Goal: Task Accomplishment & Management: Manage account settings

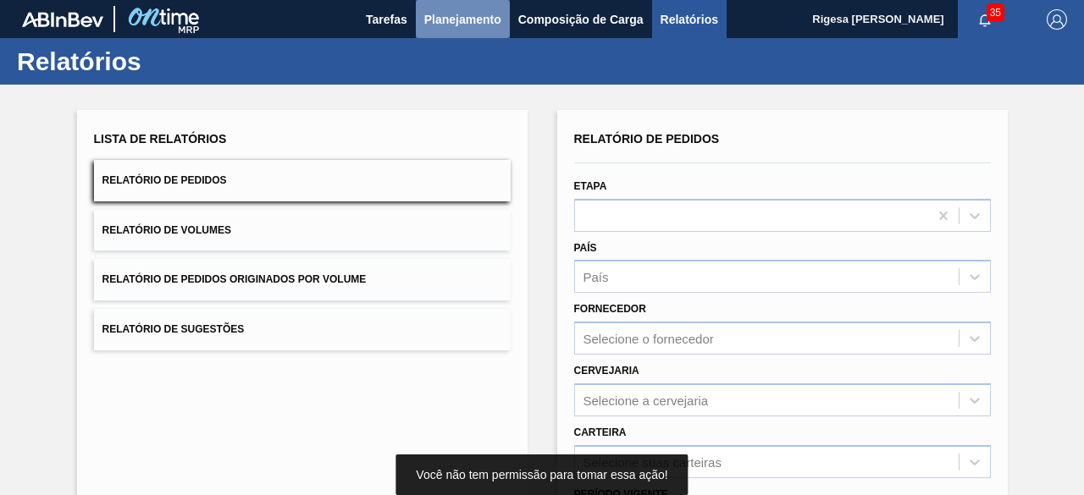
click at [490, 16] on span "Planejamento" at bounding box center [462, 19] width 77 height 20
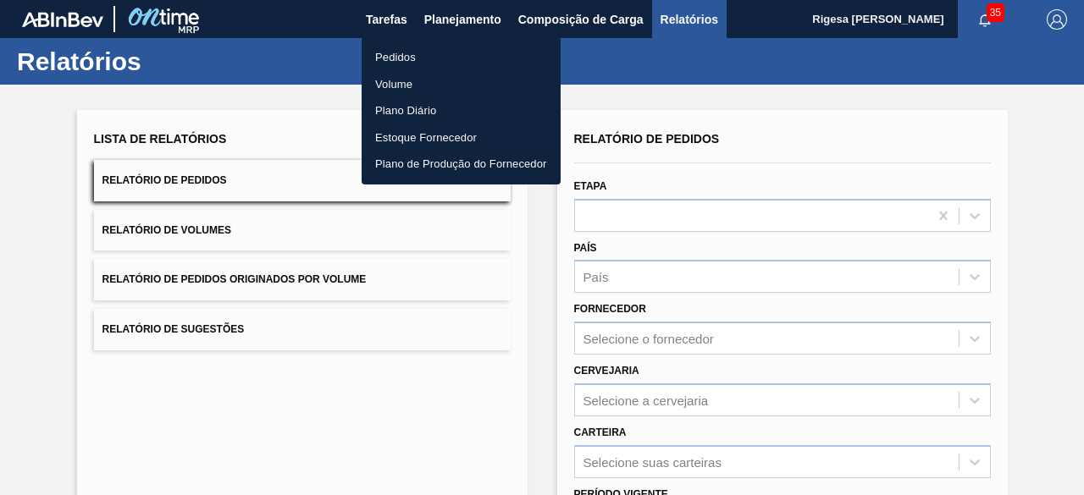
click at [426, 55] on li "Pedidos" at bounding box center [461, 57] width 199 height 27
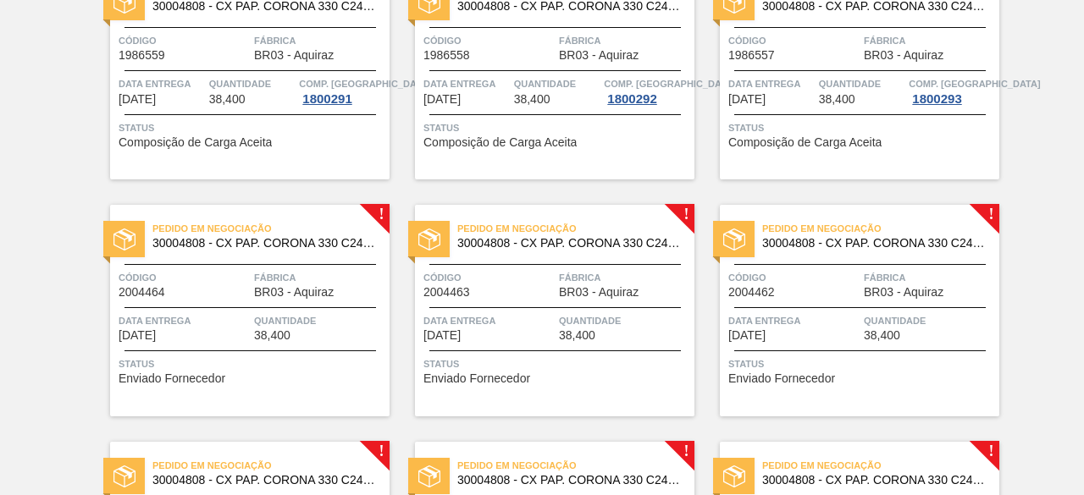
scroll to position [508, 0]
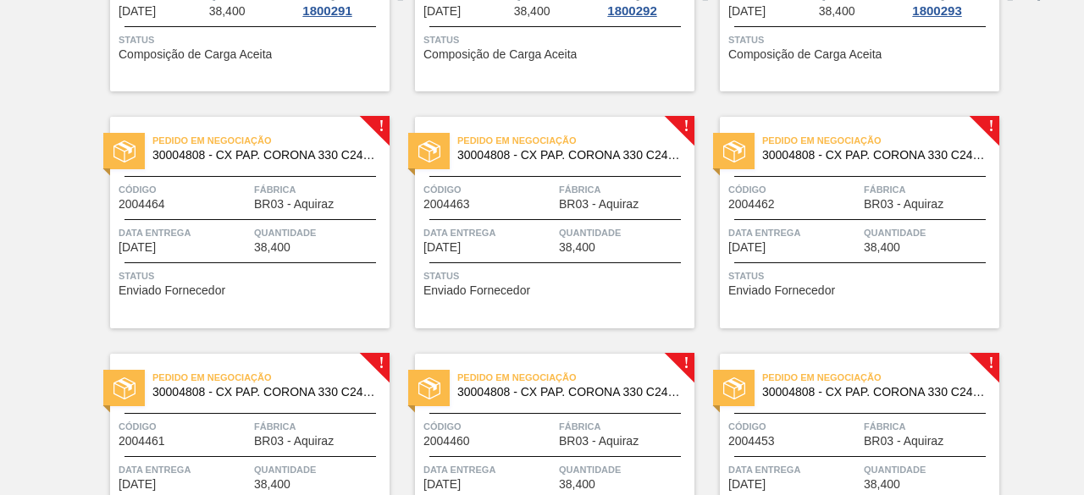
click at [180, 265] on div "Pedido em Negociação 30004808 - CX PAP. CORONA 330 C24 WAVE Código 2004464 Fábr…" at bounding box center [250, 223] width 280 height 212
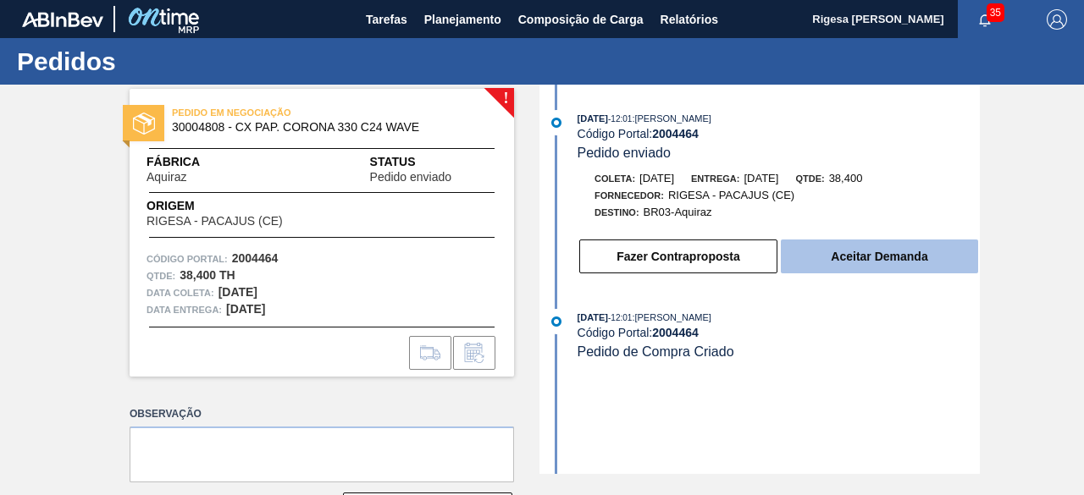
click at [906, 253] on button "Aceitar Demanda" at bounding box center [879, 257] width 197 height 34
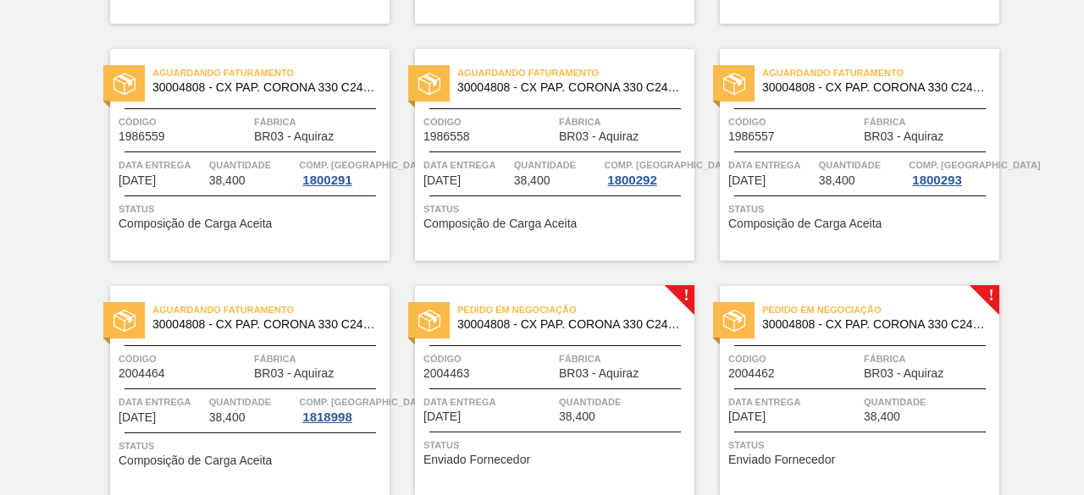
scroll to position [423, 0]
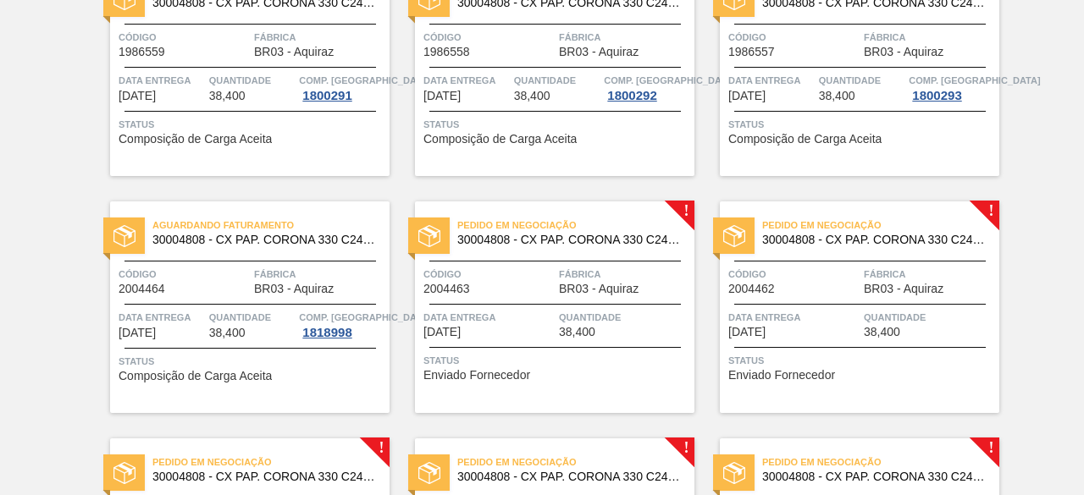
click at [614, 288] on span "BR03 - Aquiraz" at bounding box center [599, 289] width 80 height 13
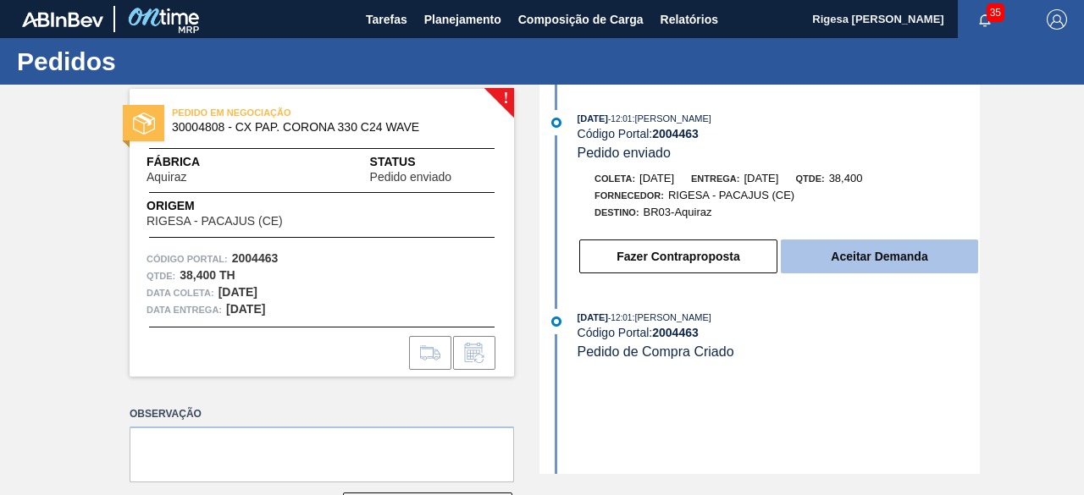
click at [908, 260] on button "Aceitar Demanda" at bounding box center [879, 257] width 197 height 34
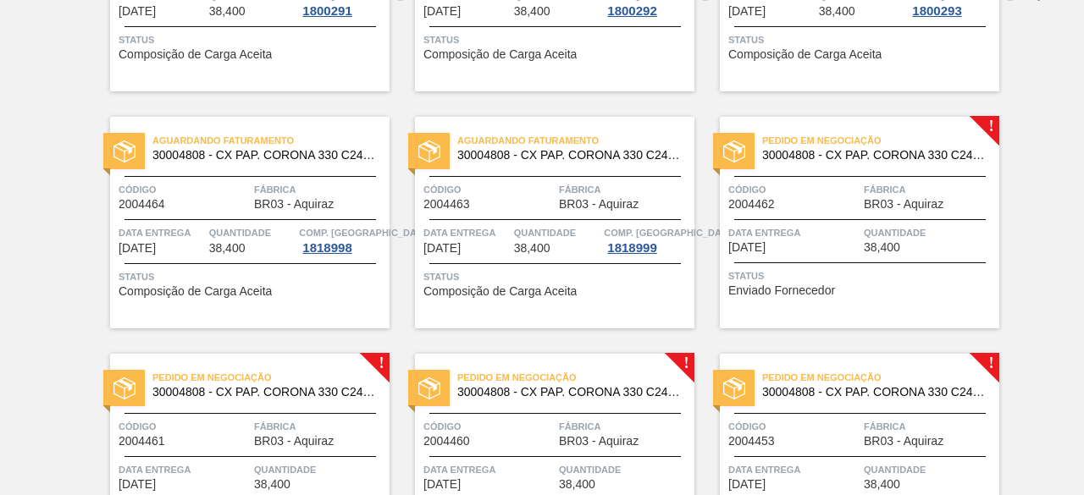
scroll to position [593, 0]
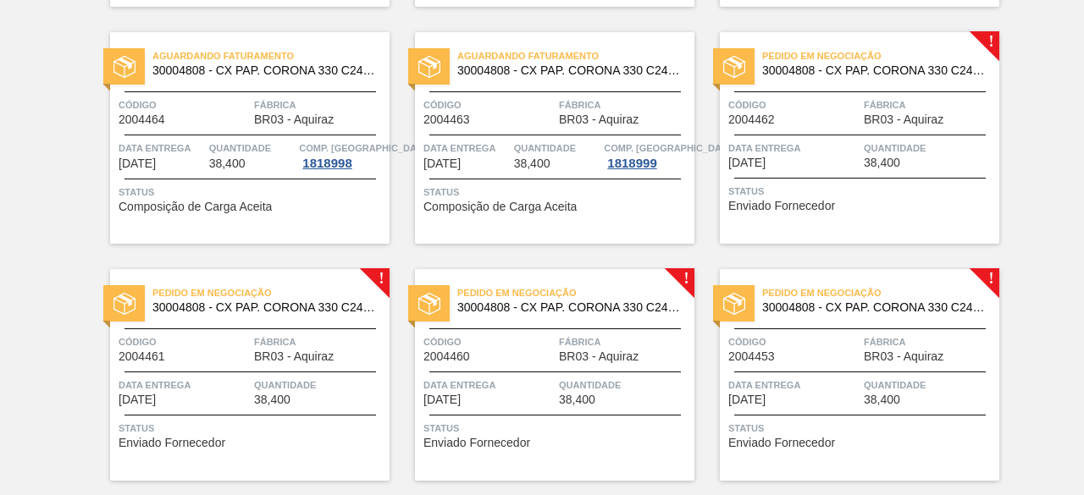
click at [858, 180] on div "Pedido em Negociação 30004808 - CX PAP. CORONA 330 C24 WAVE Código 2004462 Fábr…" at bounding box center [860, 138] width 280 height 212
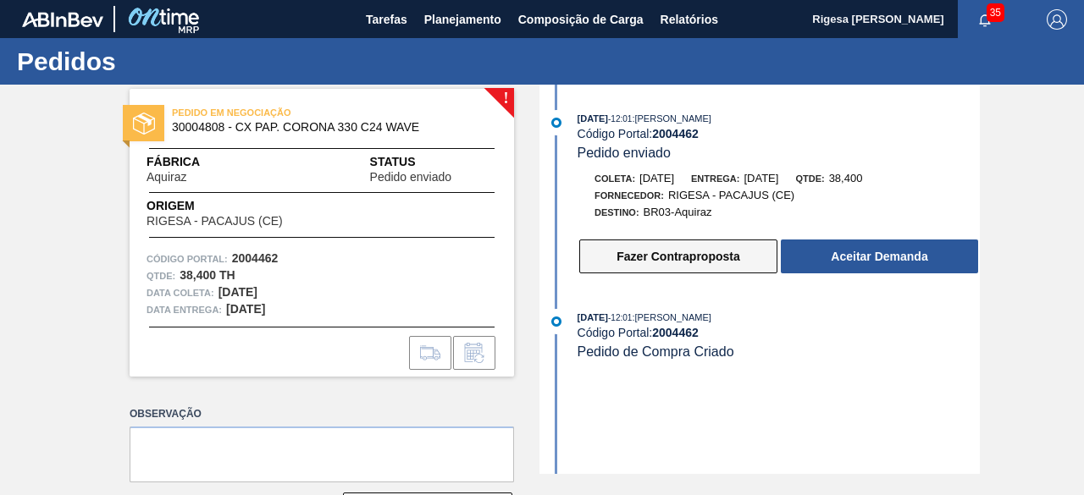
click at [698, 260] on button "Fazer Contraproposta" at bounding box center [678, 257] width 198 height 34
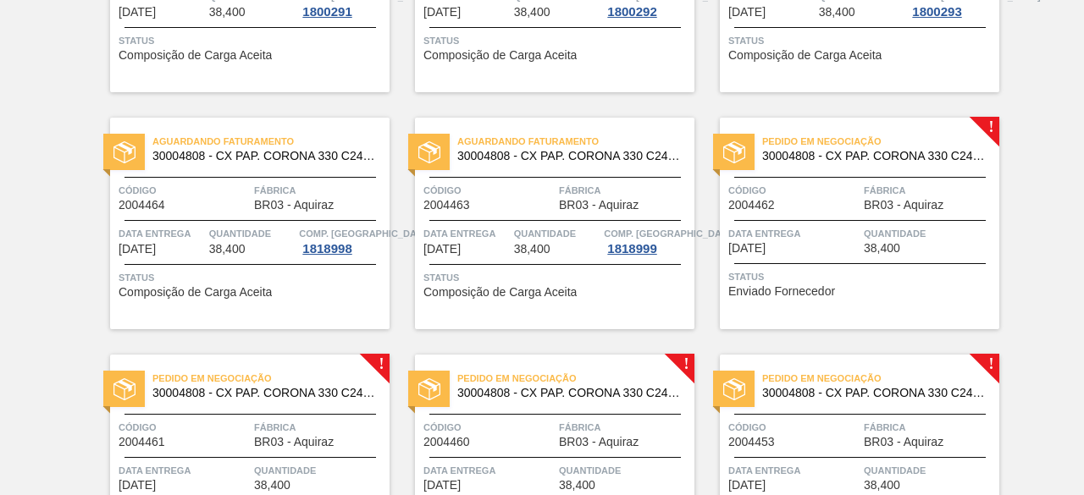
scroll to position [508, 0]
click at [865, 219] on div at bounding box center [860, 219] width 252 height 1
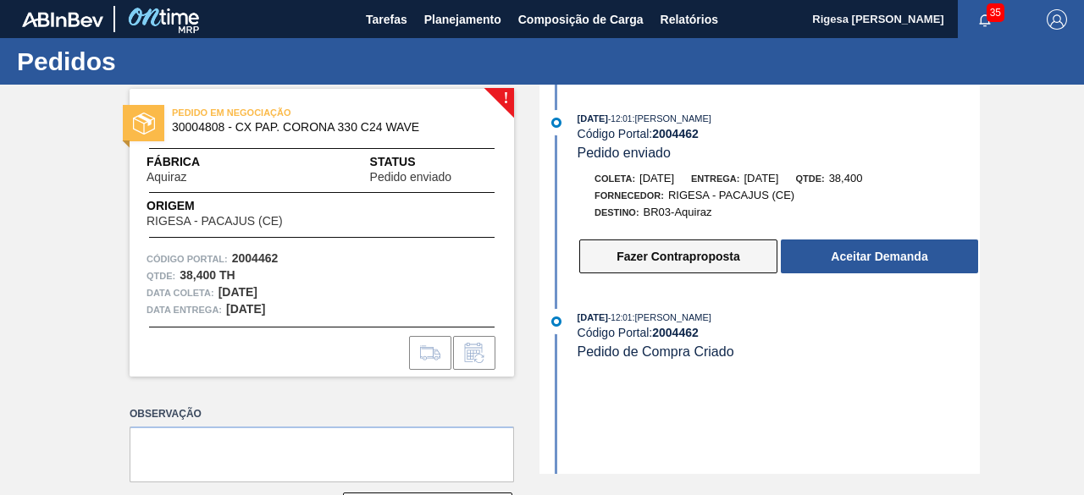
click at [735, 264] on button "Fazer Contraproposta" at bounding box center [678, 257] width 198 height 34
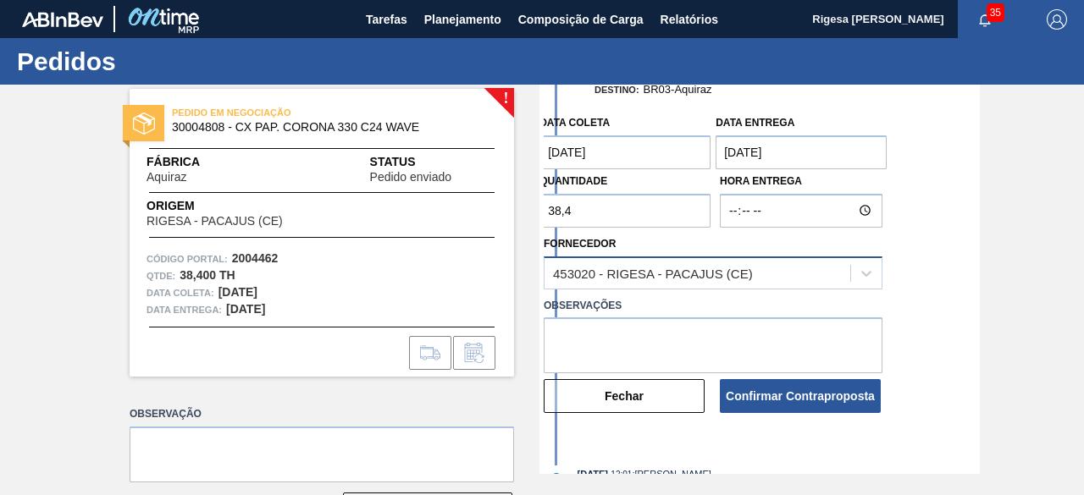
scroll to position [100, 0]
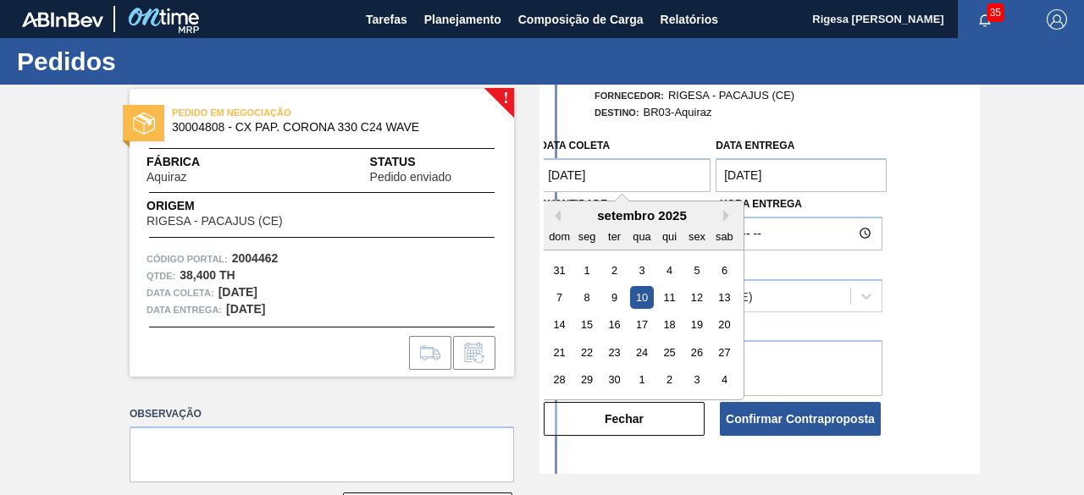
click at [656, 172] on coleta "[DATE]" at bounding box center [625, 175] width 171 height 34
click at [669, 302] on div "11" at bounding box center [669, 297] width 23 height 23
type coleta "[DATE]"
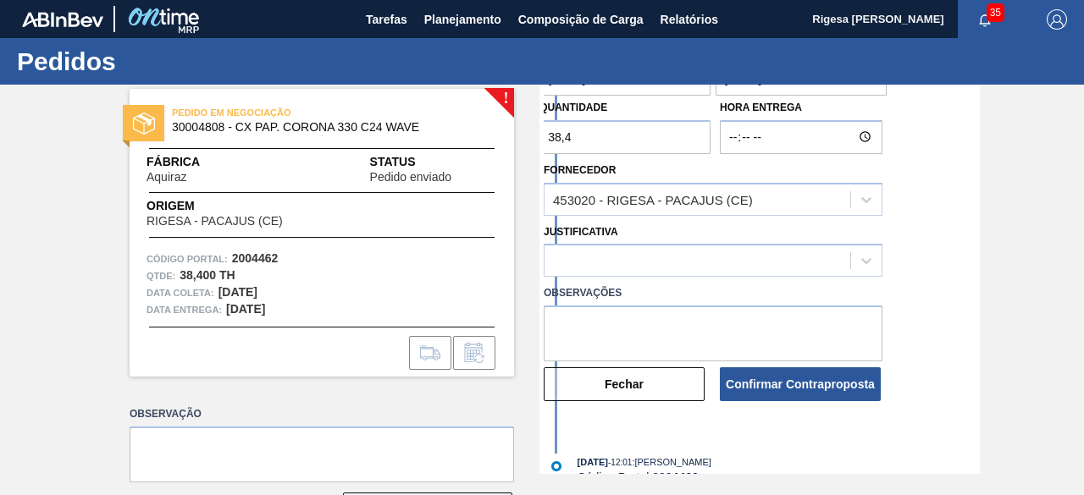
scroll to position [162, 0]
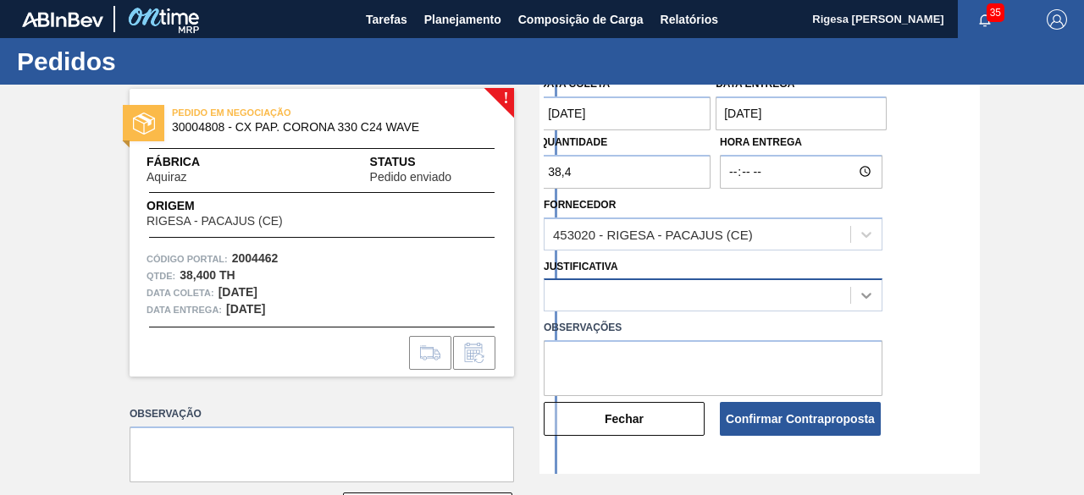
click at [862, 292] on div at bounding box center [713, 295] width 339 height 33
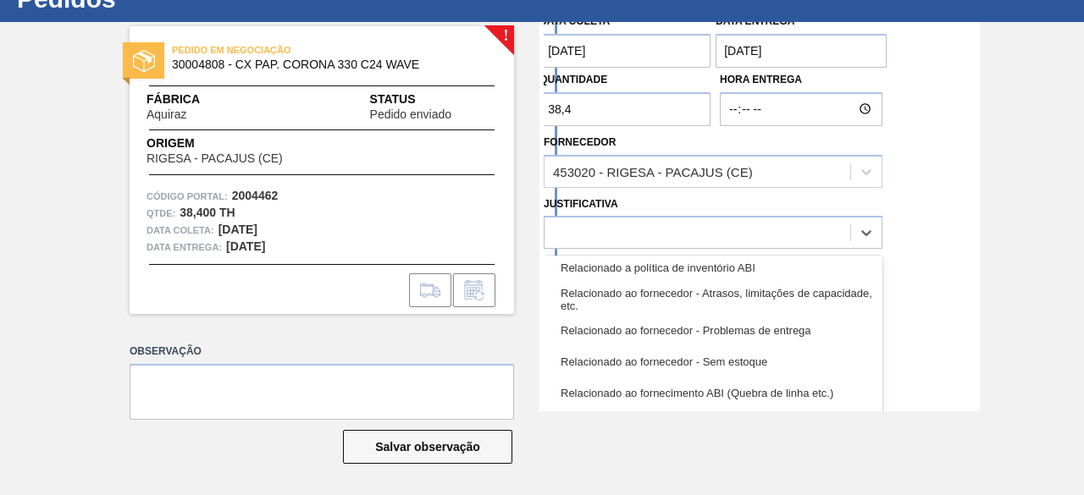
scroll to position [401, 0]
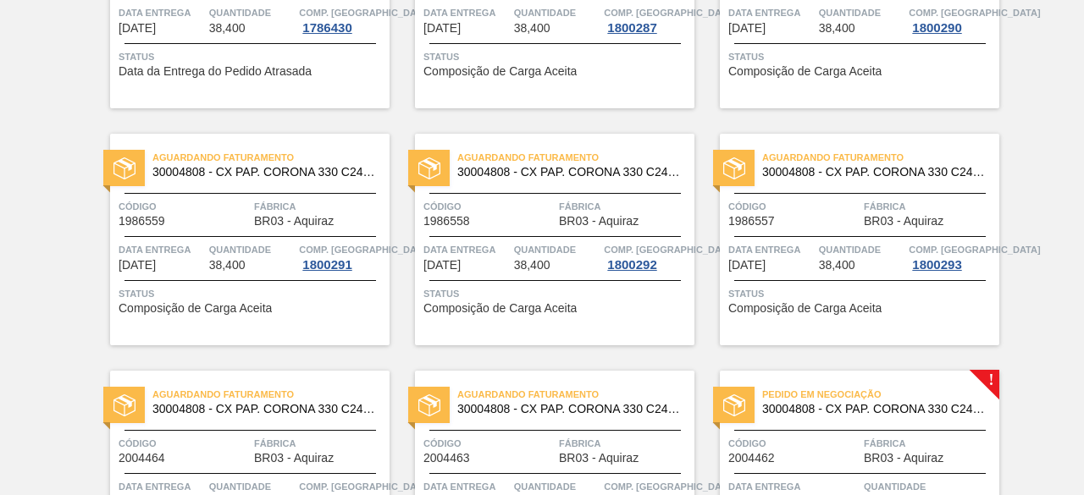
scroll to position [423, 0]
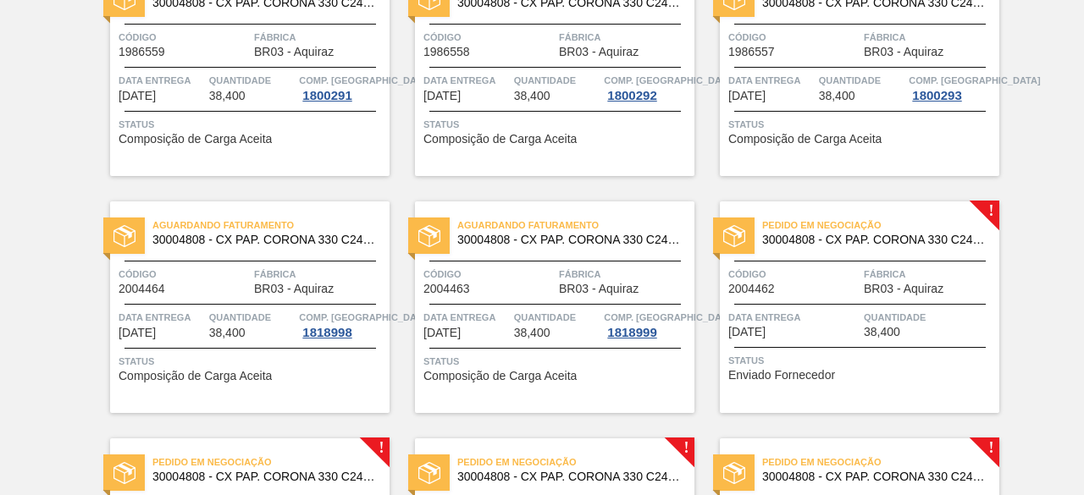
click at [810, 324] on span "Data entrega" at bounding box center [793, 317] width 131 height 17
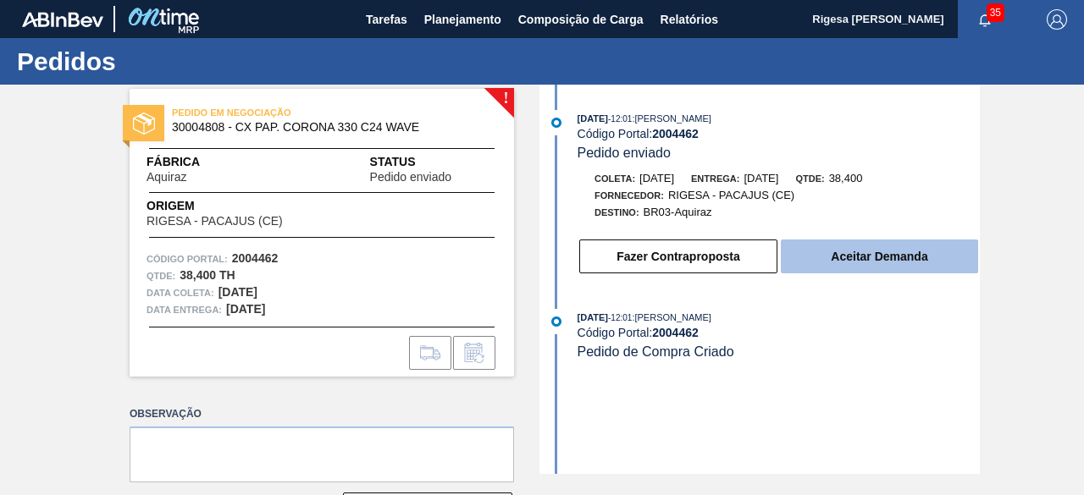
click at [850, 257] on button "Aceitar Demanda" at bounding box center [879, 257] width 197 height 34
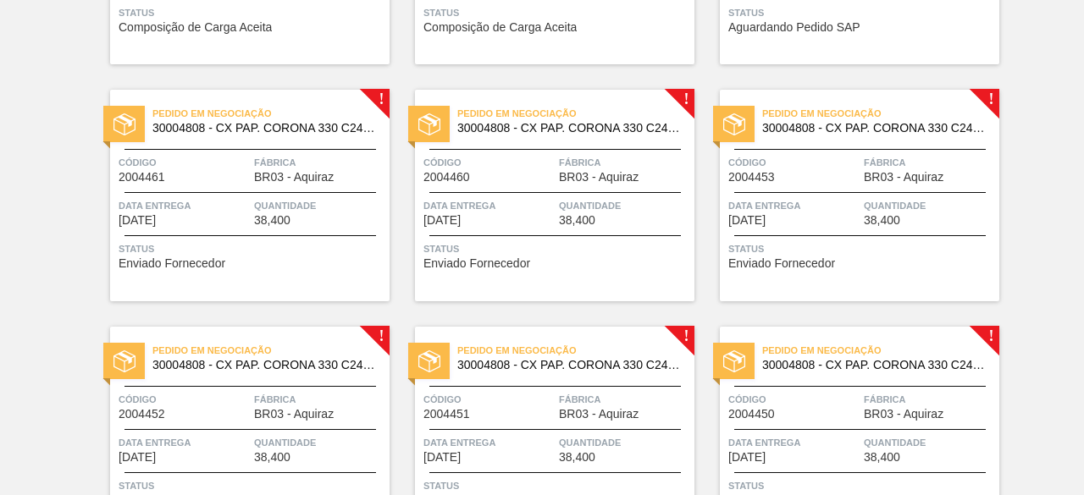
scroll to position [847, 0]
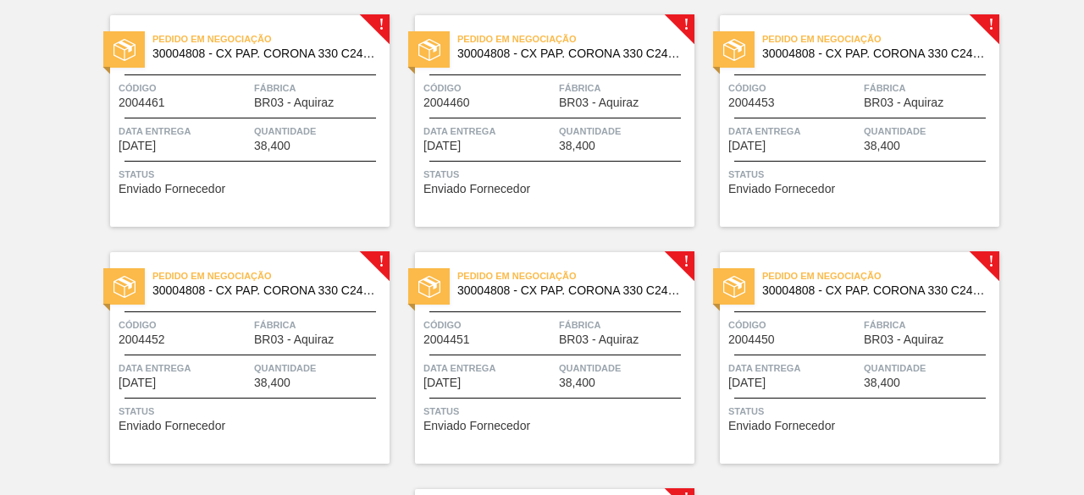
click at [263, 155] on div "Pedido em Negociação 30004808 - CX PAP. CORONA 330 C24 WAVE Código 2004461 Fábr…" at bounding box center [250, 121] width 280 height 212
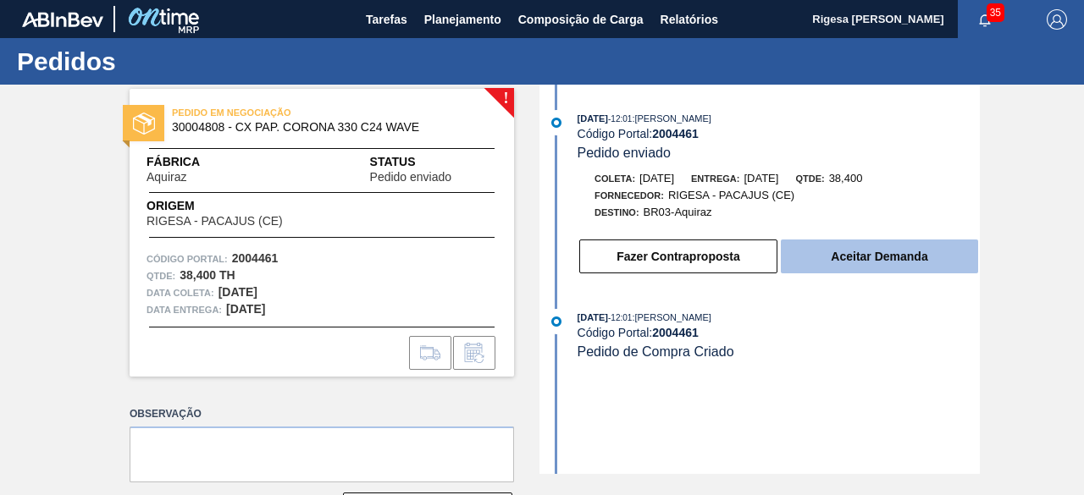
click at [859, 266] on button "Aceitar Demanda" at bounding box center [879, 257] width 197 height 34
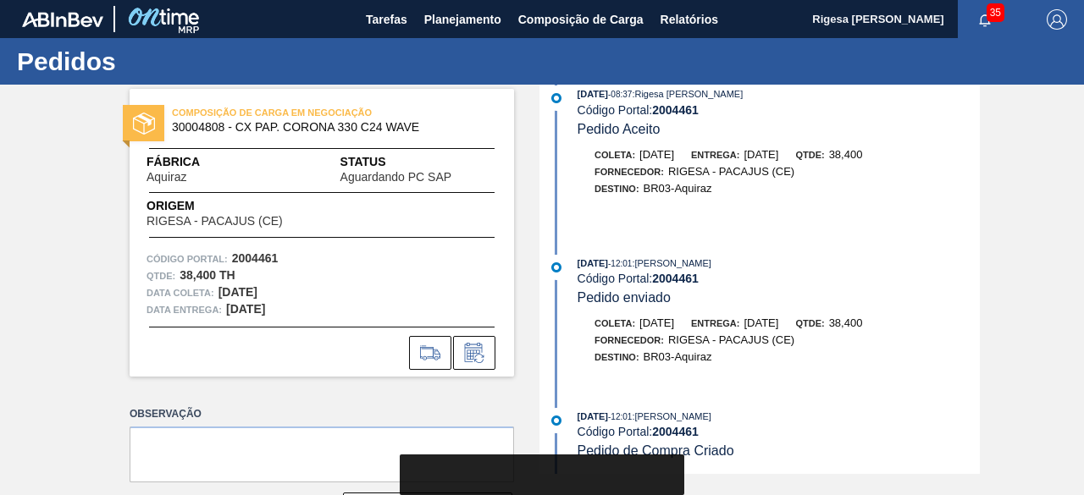
scroll to position [263, 0]
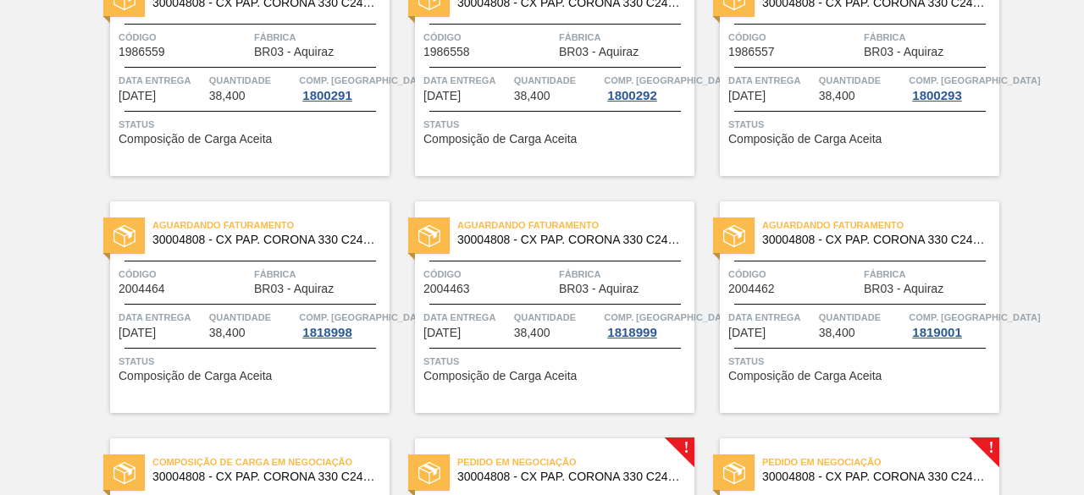
scroll to position [678, 0]
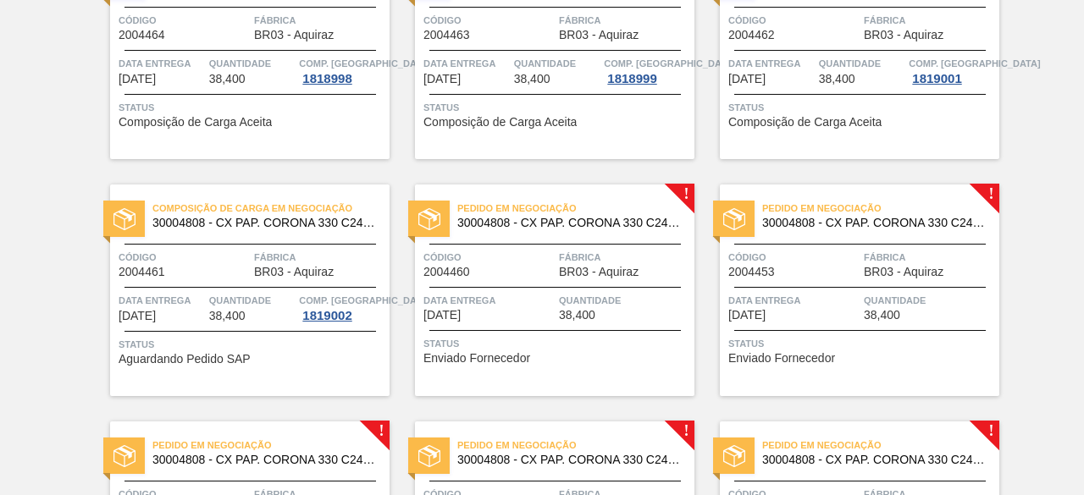
click at [574, 310] on span "38,400" at bounding box center [577, 315] width 36 height 13
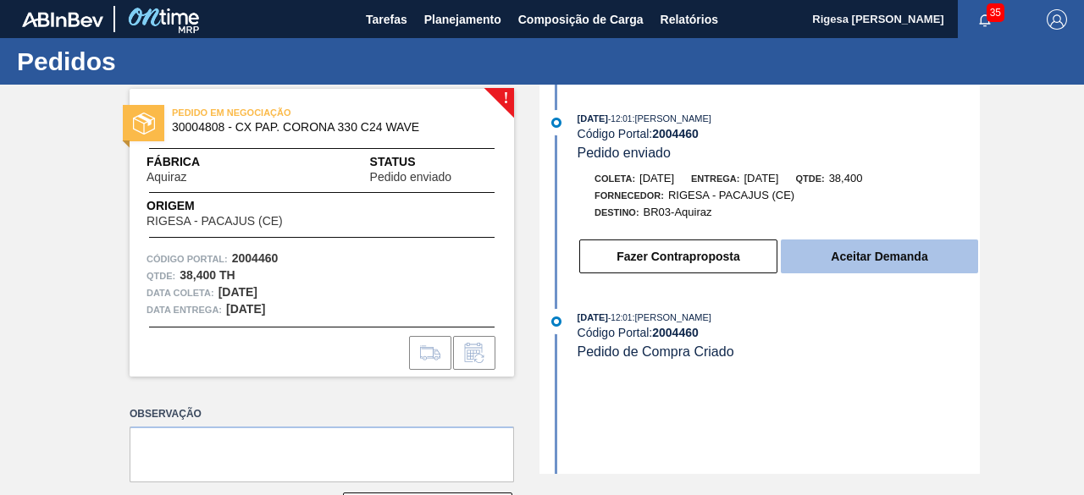
click at [910, 257] on button "Aceitar Demanda" at bounding box center [879, 257] width 197 height 34
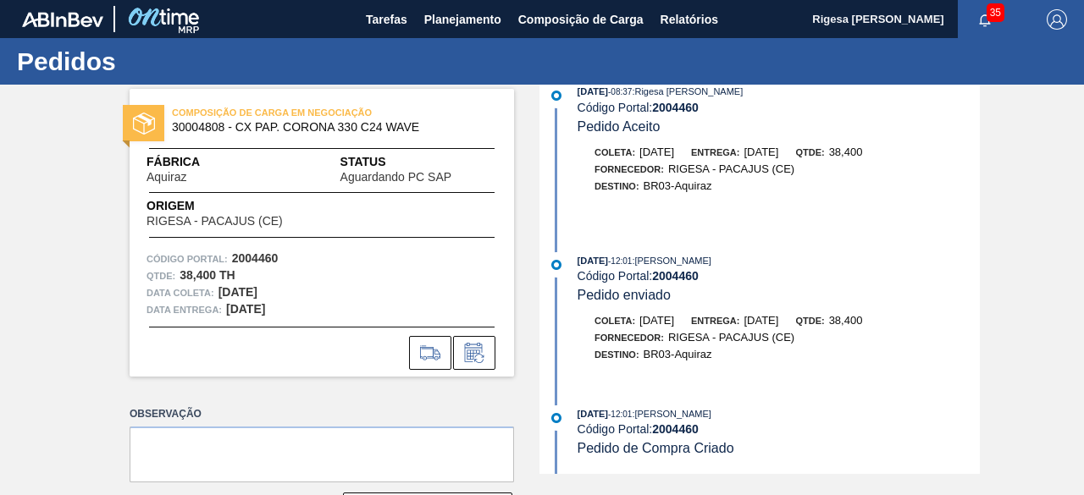
scroll to position [63, 0]
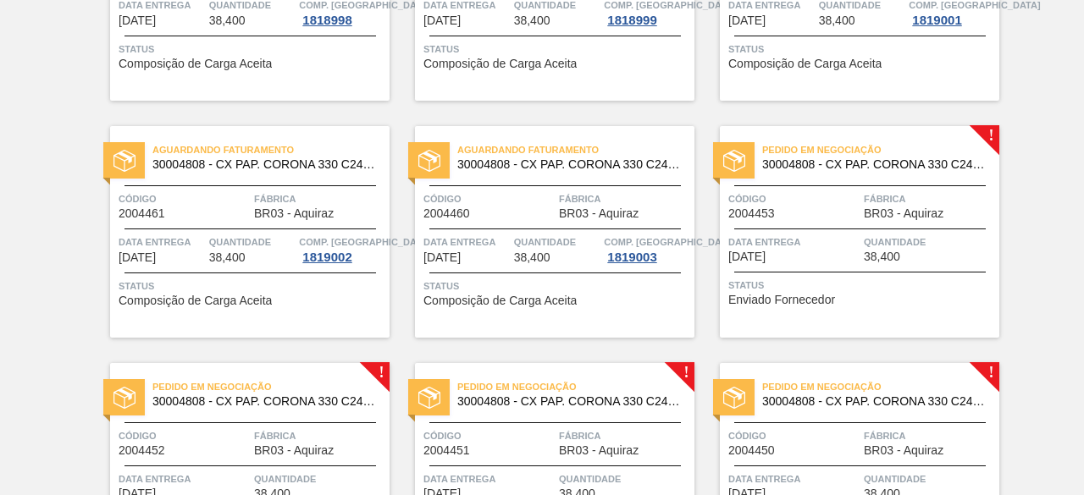
scroll to position [762, 0]
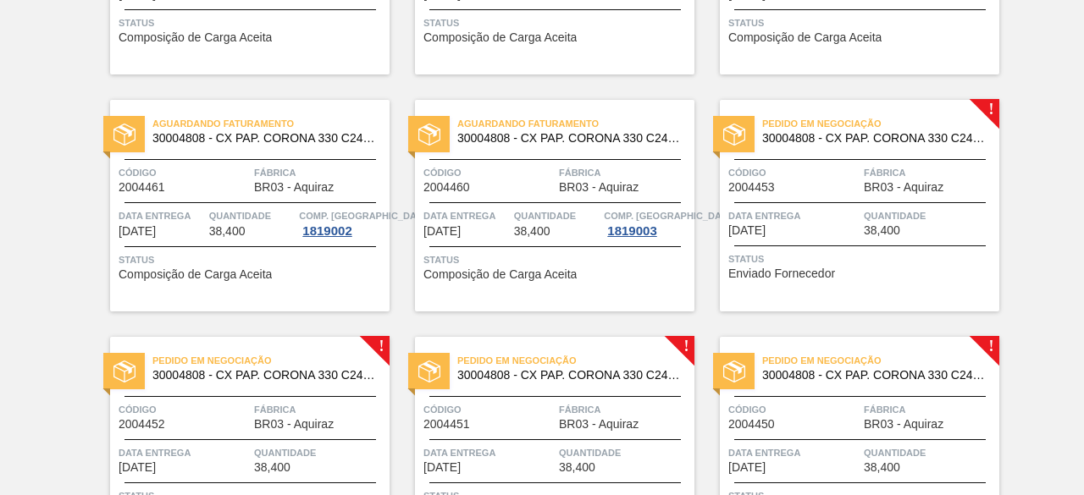
click at [822, 232] on div "Data entrega [DATE]" at bounding box center [793, 223] width 131 height 30
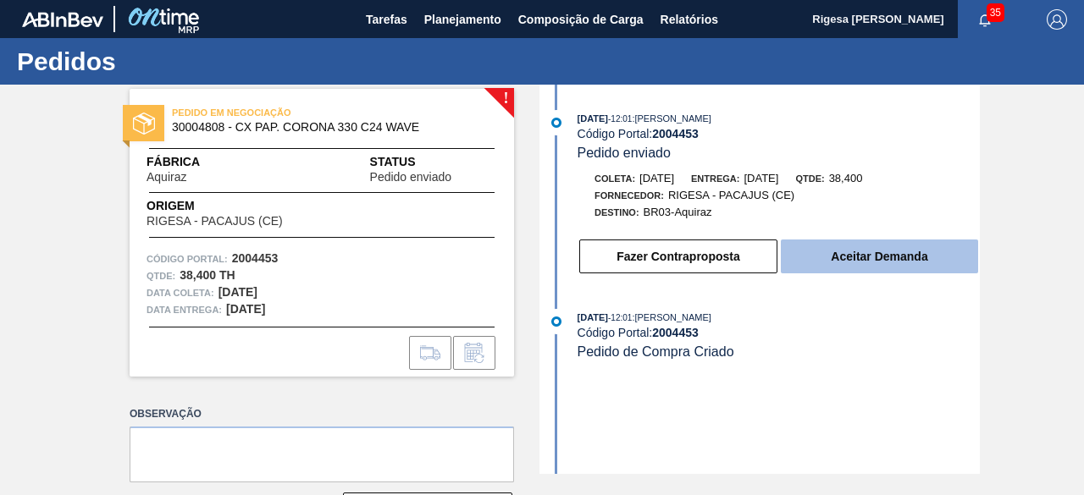
click at [904, 258] on button "Aceitar Demanda" at bounding box center [879, 257] width 197 height 34
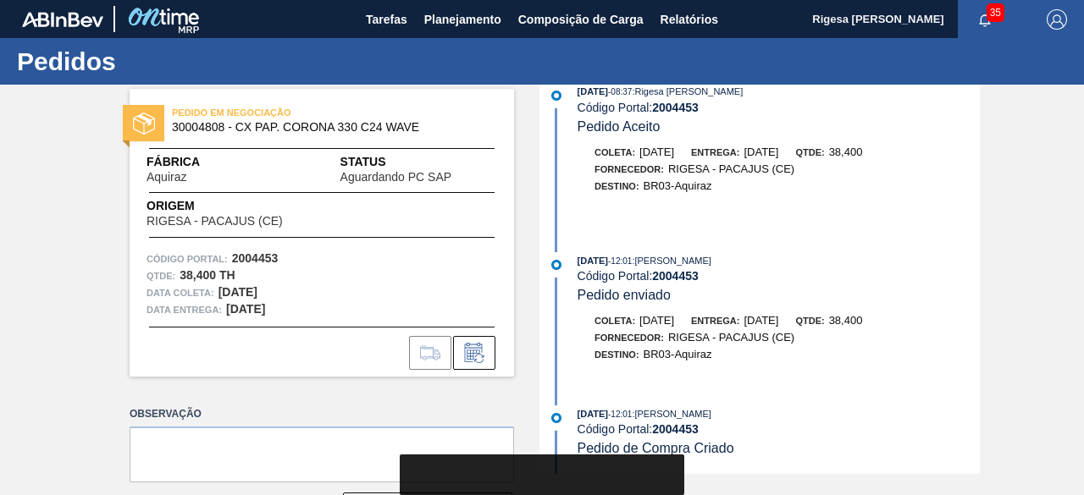
scroll to position [263, 0]
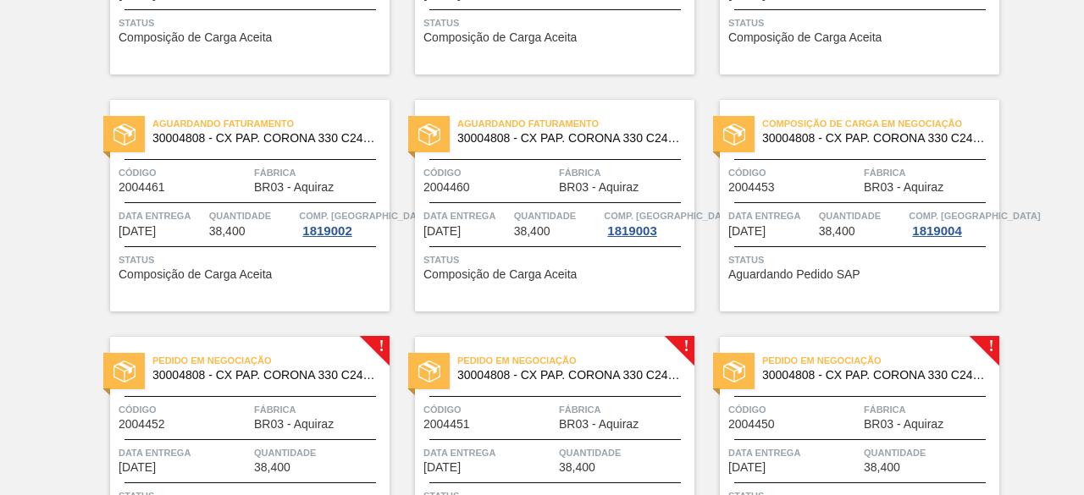
scroll to position [932, 0]
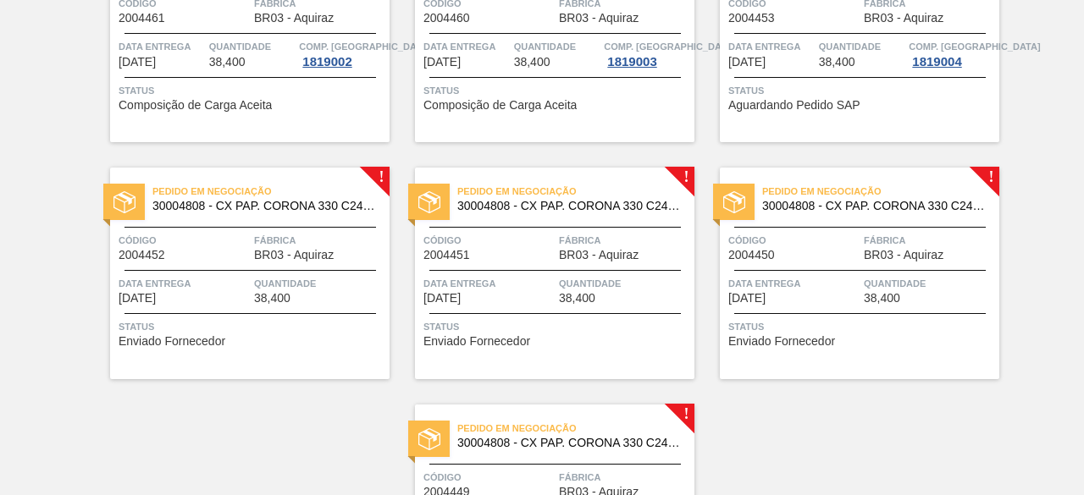
click at [257, 275] on span "Quantidade" at bounding box center [319, 283] width 131 height 17
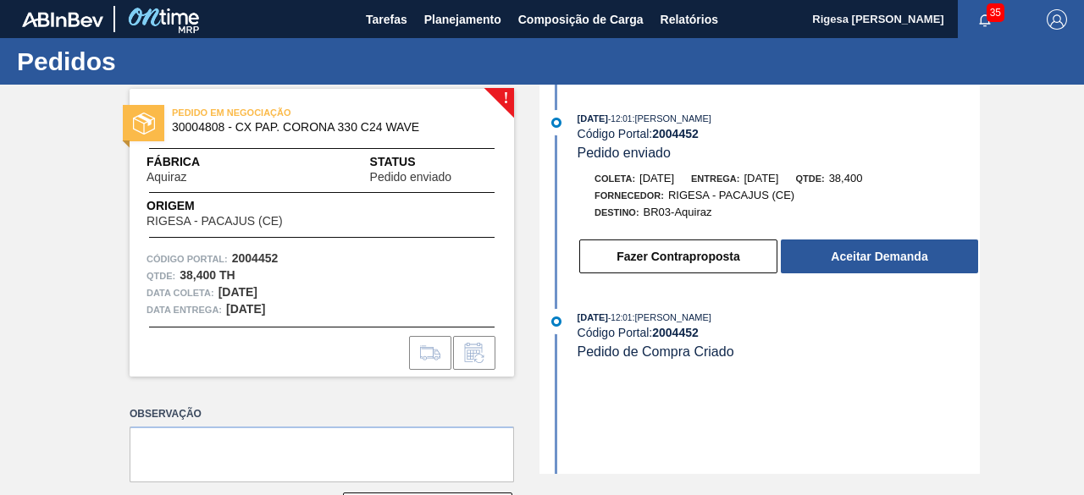
scroll to position [63, 0]
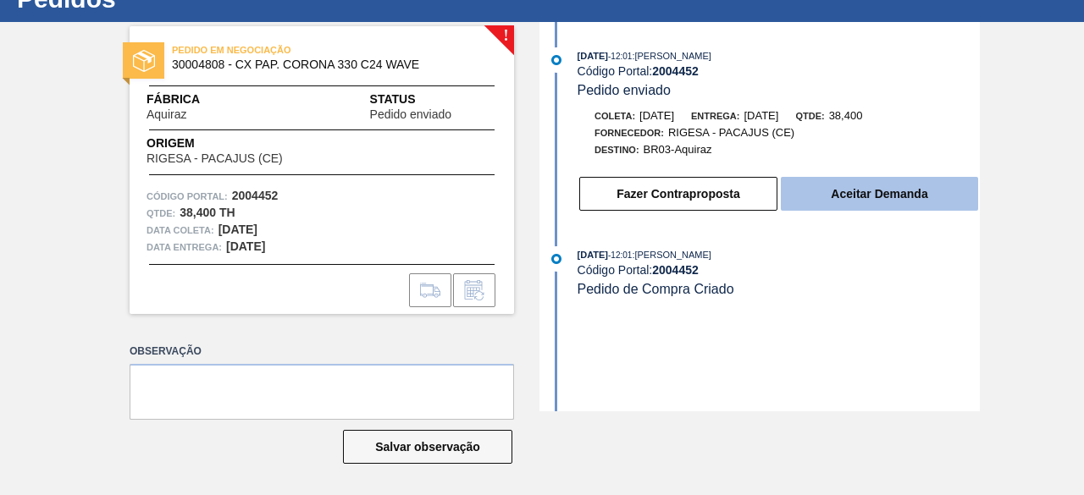
click at [891, 192] on button "Aceitar Demanda" at bounding box center [879, 194] width 197 height 34
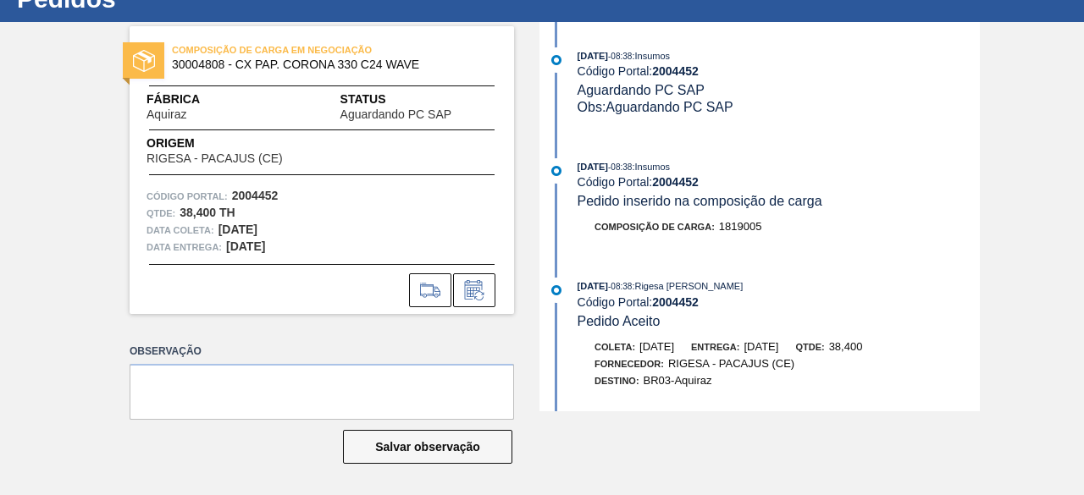
click at [675, 257] on div "[DATE] 08:38 : Insumos Código Portal: 2004452 Aguardando PC SAP Obs: Aguardando…" at bounding box center [762, 217] width 436 height 390
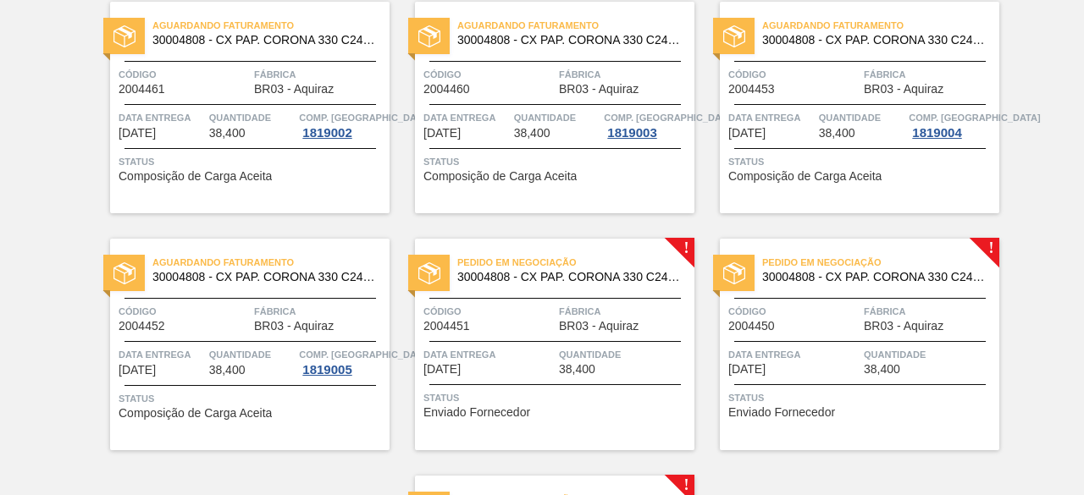
scroll to position [1016, 0]
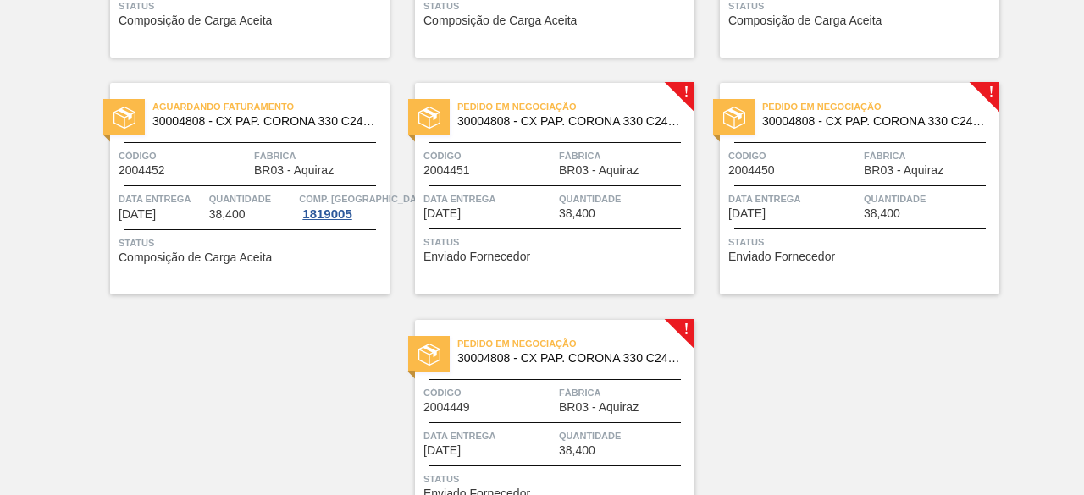
click at [591, 206] on span "Quantidade" at bounding box center [624, 199] width 131 height 17
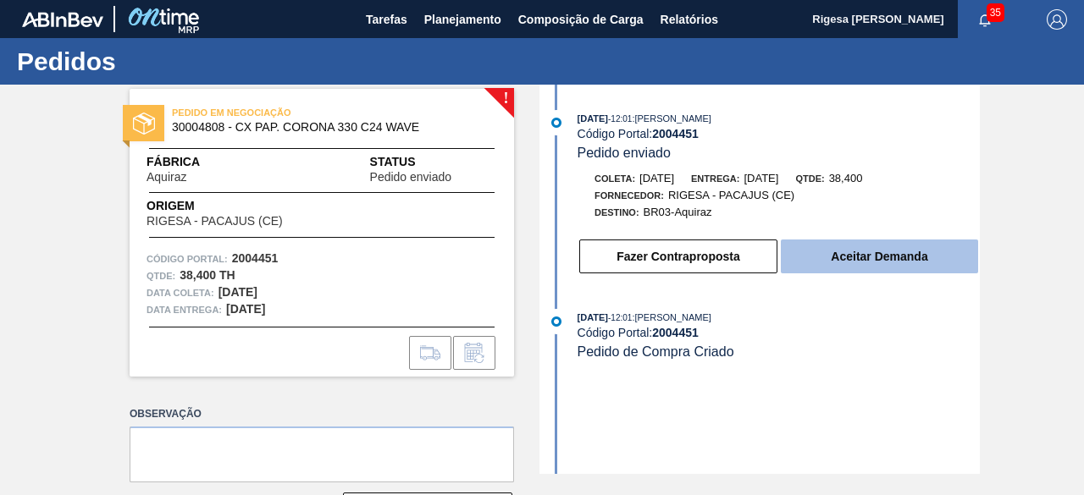
click at [874, 262] on button "Aceitar Demanda" at bounding box center [879, 257] width 197 height 34
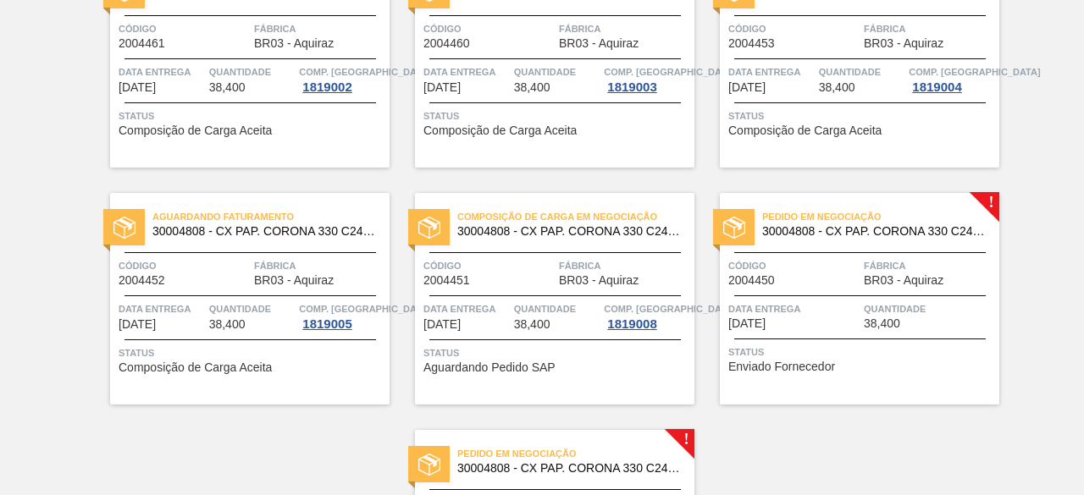
scroll to position [1016, 0]
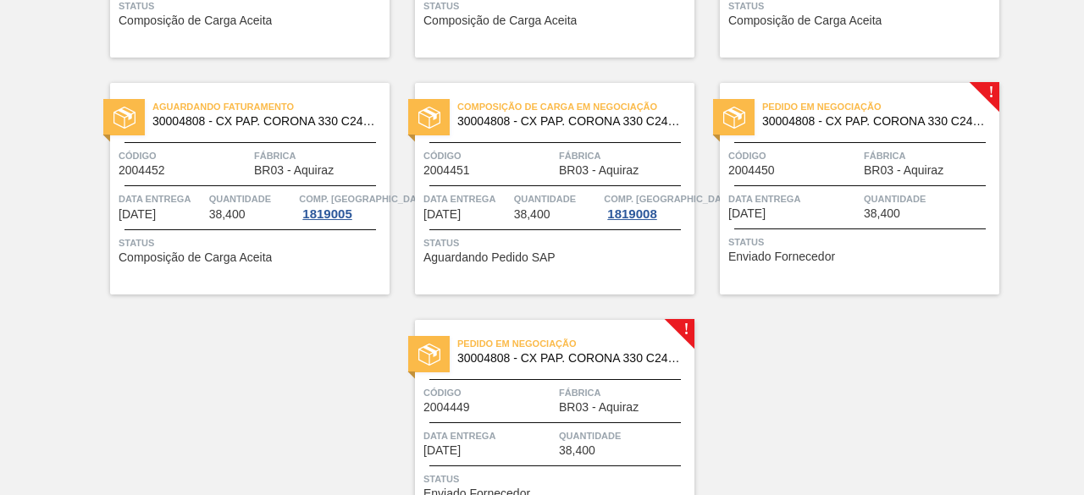
click at [813, 175] on div "Código 2004450" at bounding box center [793, 162] width 131 height 30
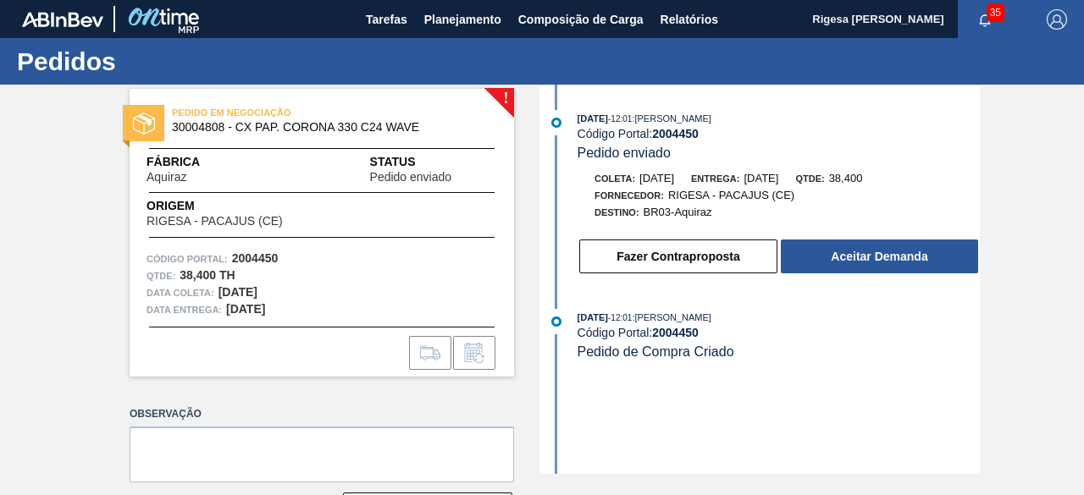
scroll to position [63, 0]
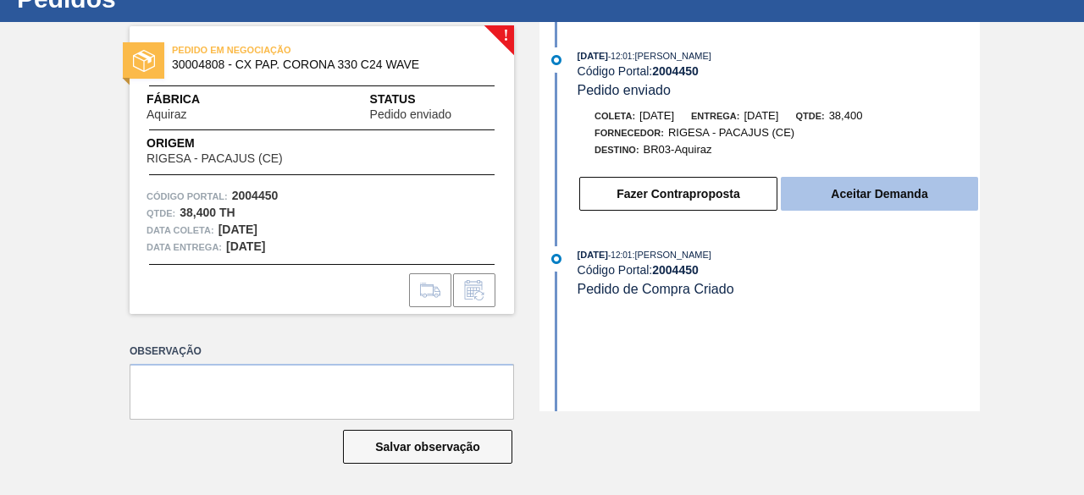
click at [930, 192] on button "Aceitar Demanda" at bounding box center [879, 194] width 197 height 34
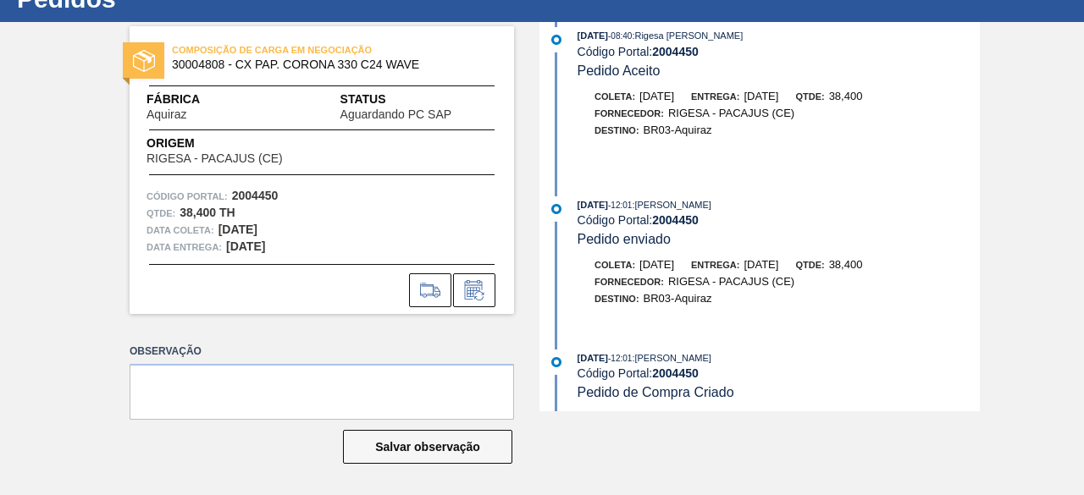
scroll to position [263, 0]
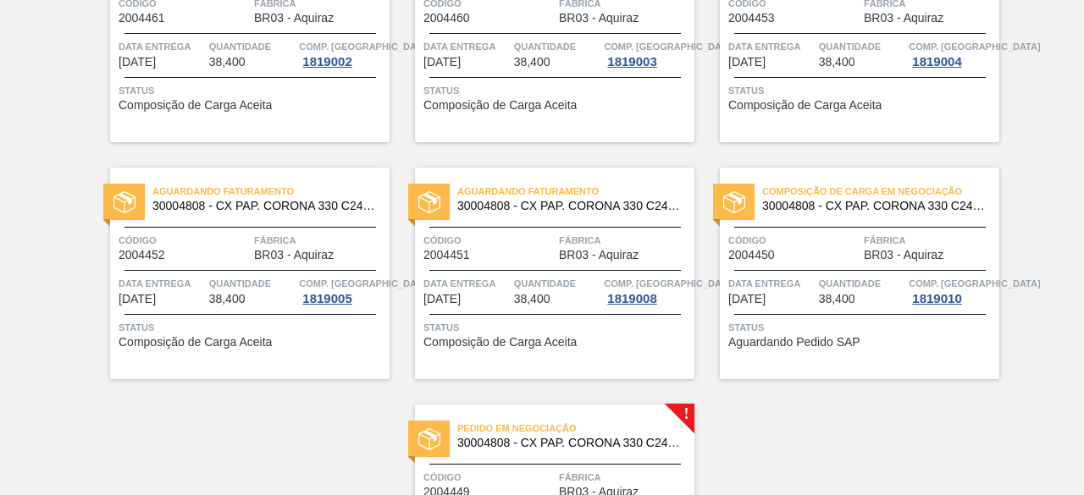
scroll to position [1115, 0]
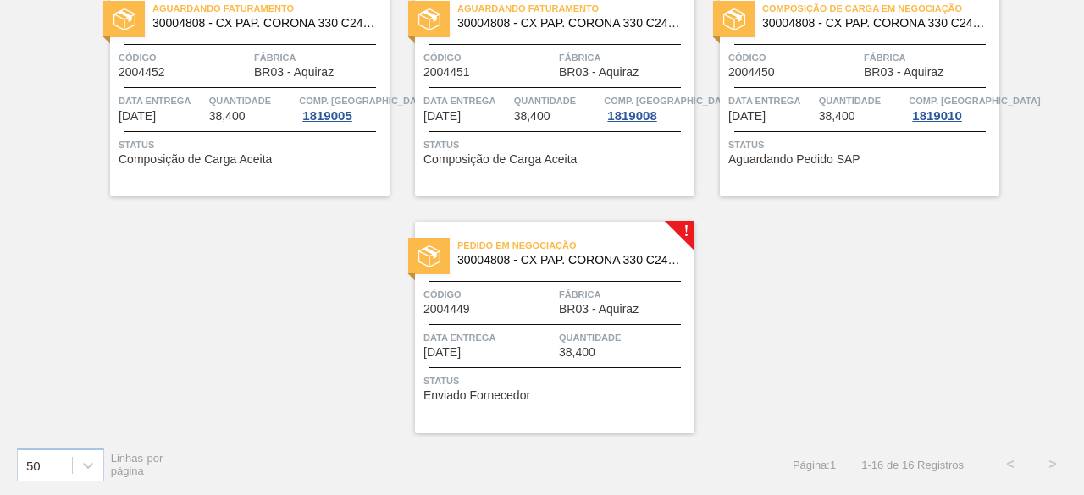
click at [600, 314] on span "BR03 - Aquiraz" at bounding box center [599, 309] width 80 height 13
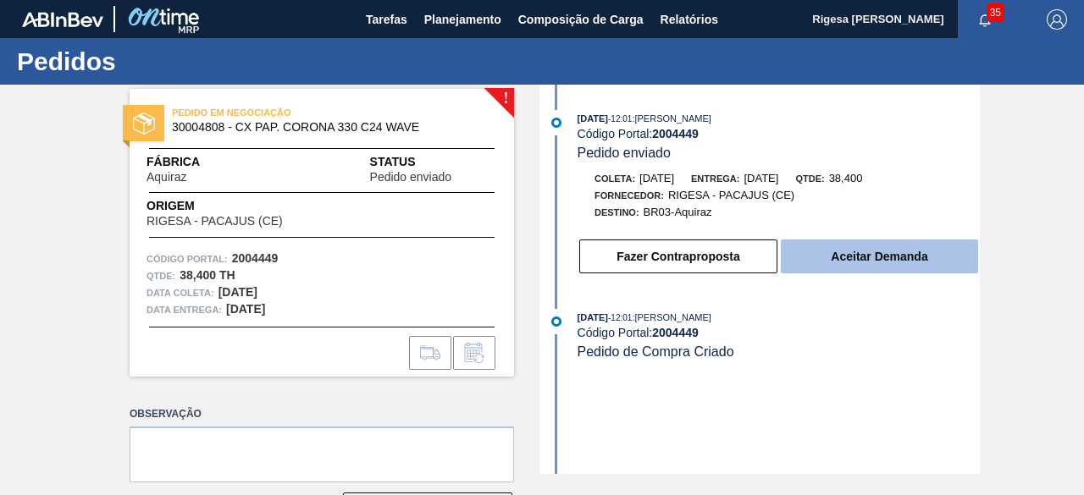
click at [900, 261] on button "Aceitar Demanda" at bounding box center [879, 257] width 197 height 34
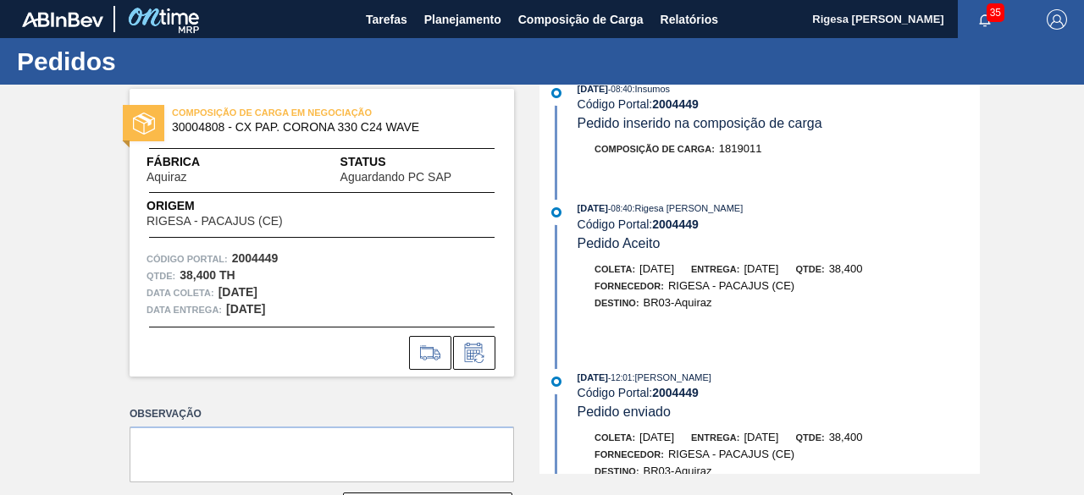
scroll to position [263, 0]
